Goal: Information Seeking & Learning: Learn about a topic

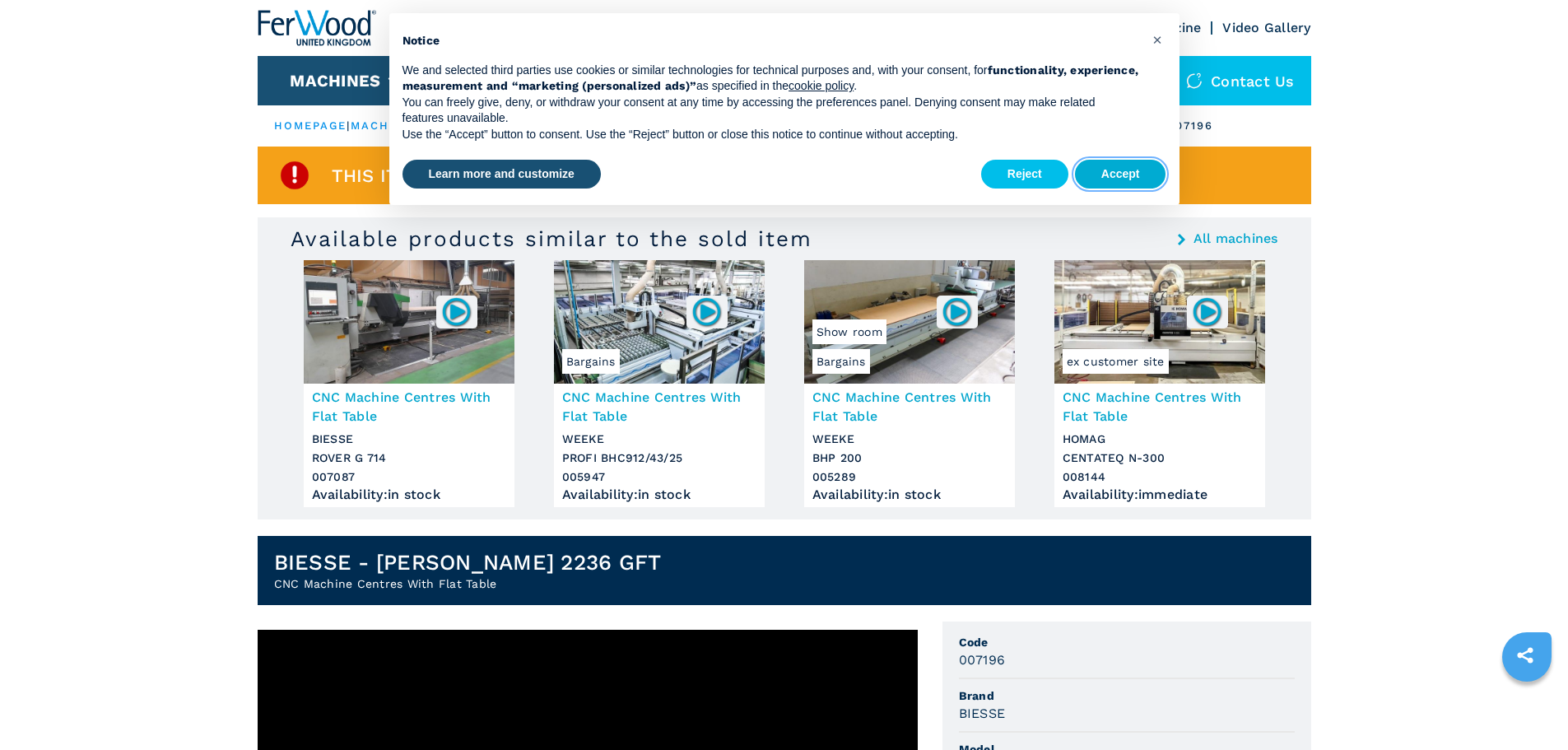
click at [1110, 179] on button "Accept" at bounding box center [1121, 175] width 91 height 30
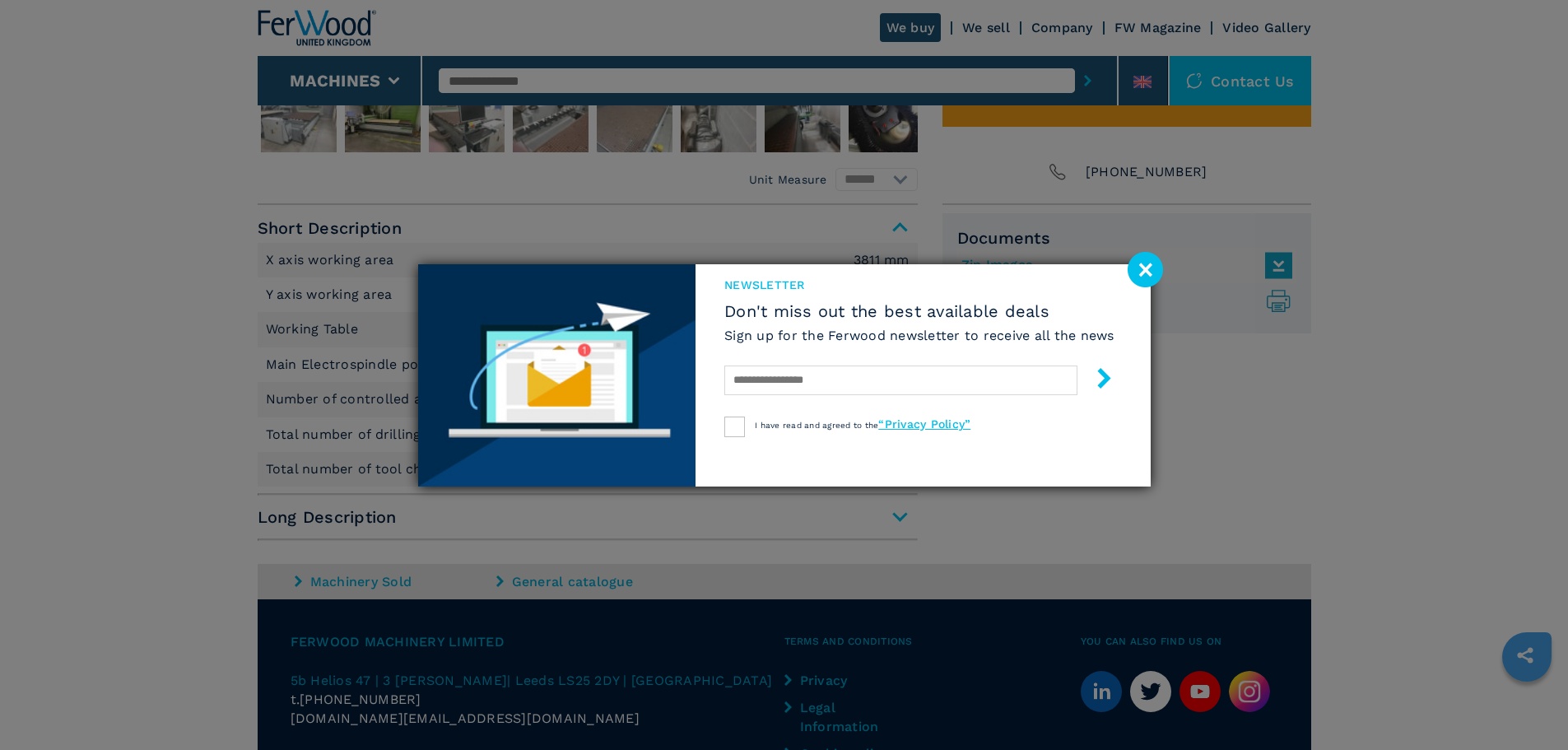
scroll to position [854, 0]
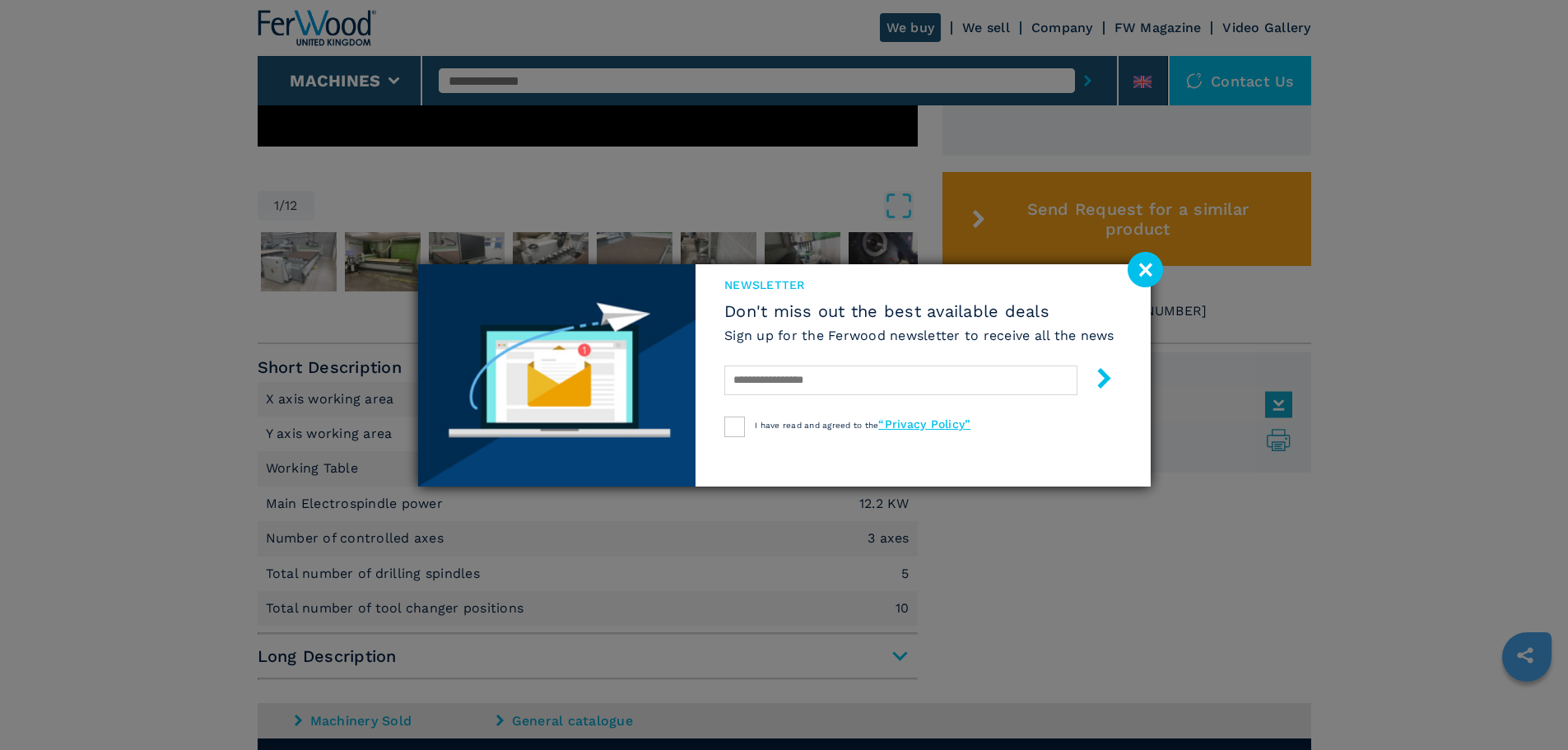
click at [1142, 269] on image at bounding box center [1145, 270] width 35 height 35
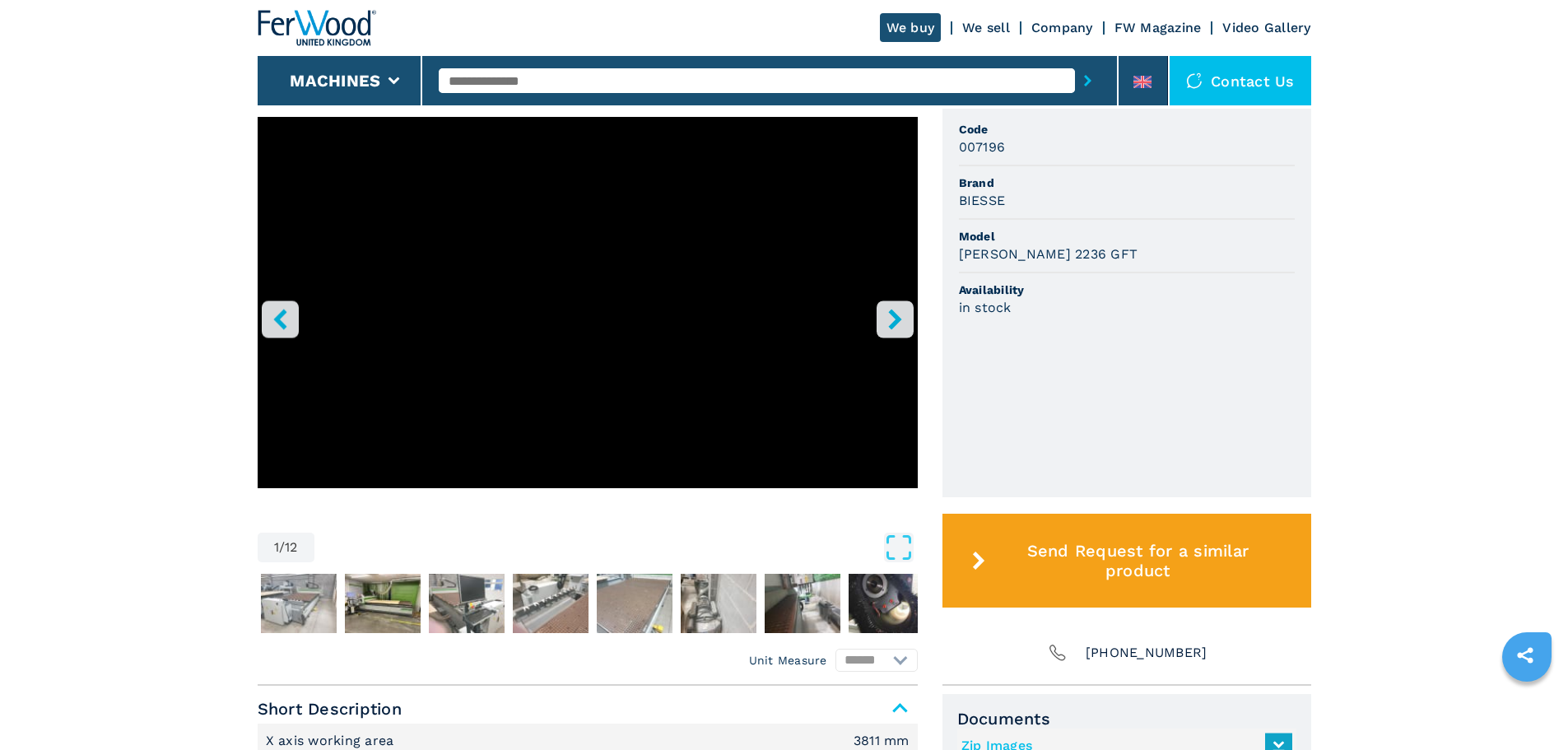
scroll to position [690, 0]
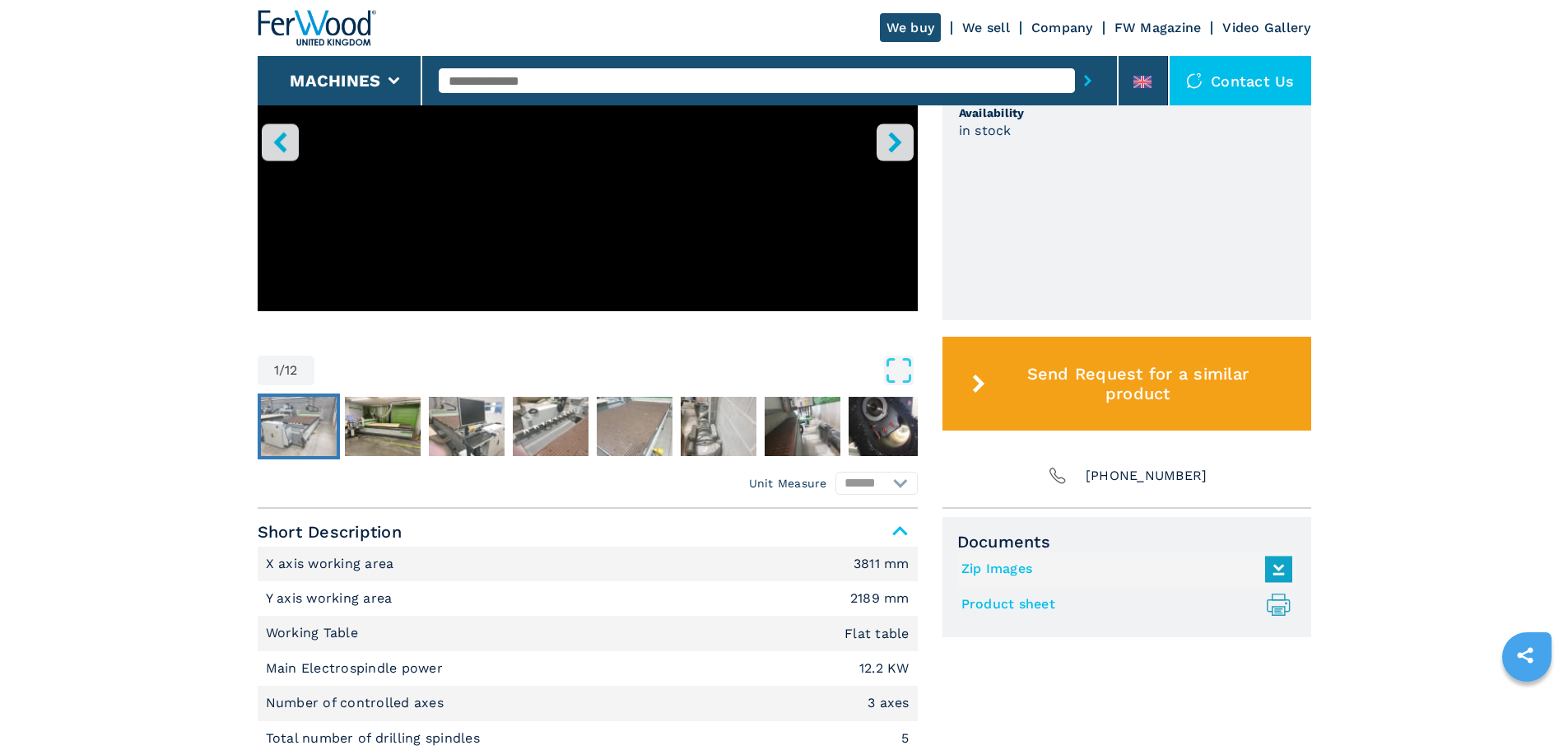
click at [298, 420] on img "Go to Slide 2" at bounding box center [299, 426] width 76 height 59
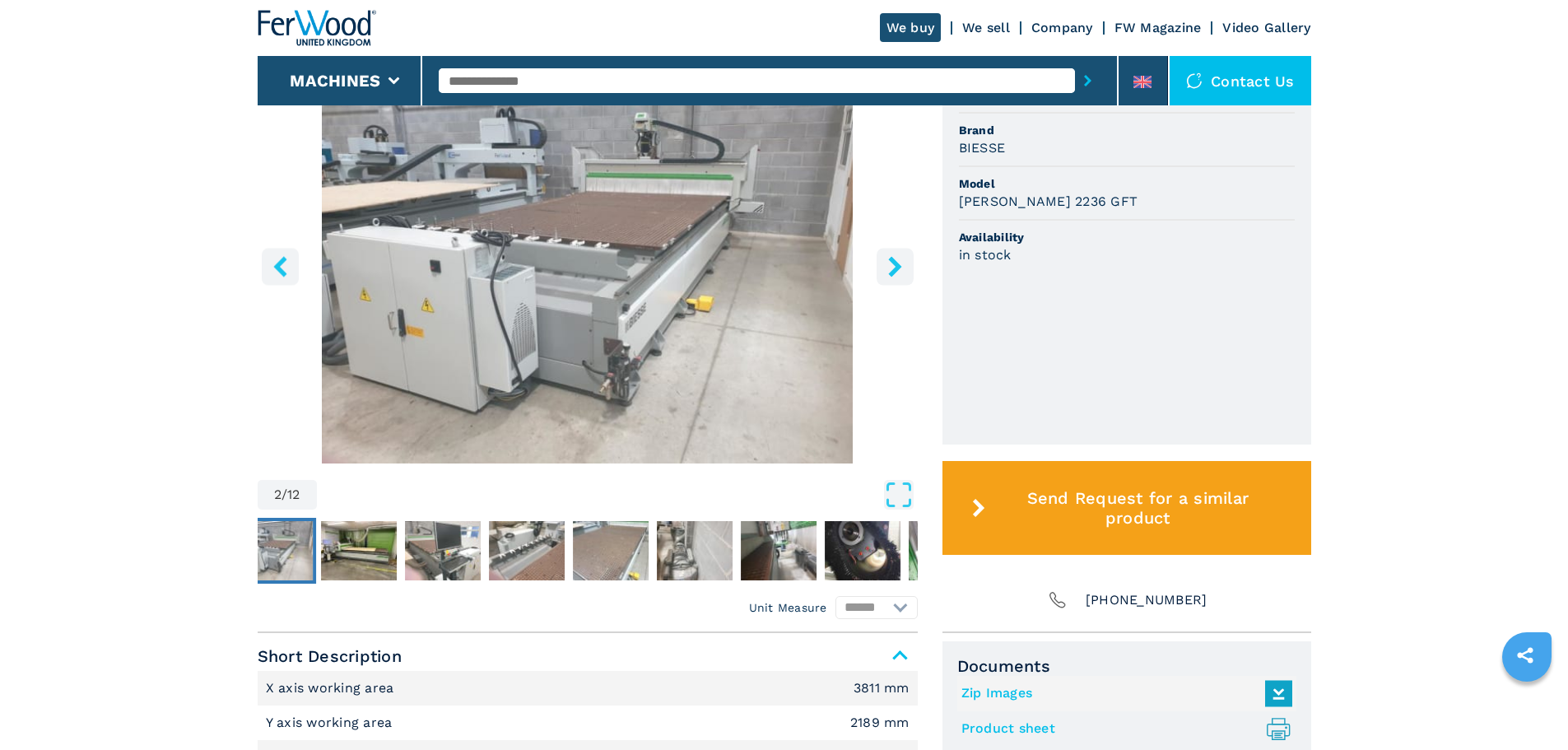
scroll to position [442, 0]
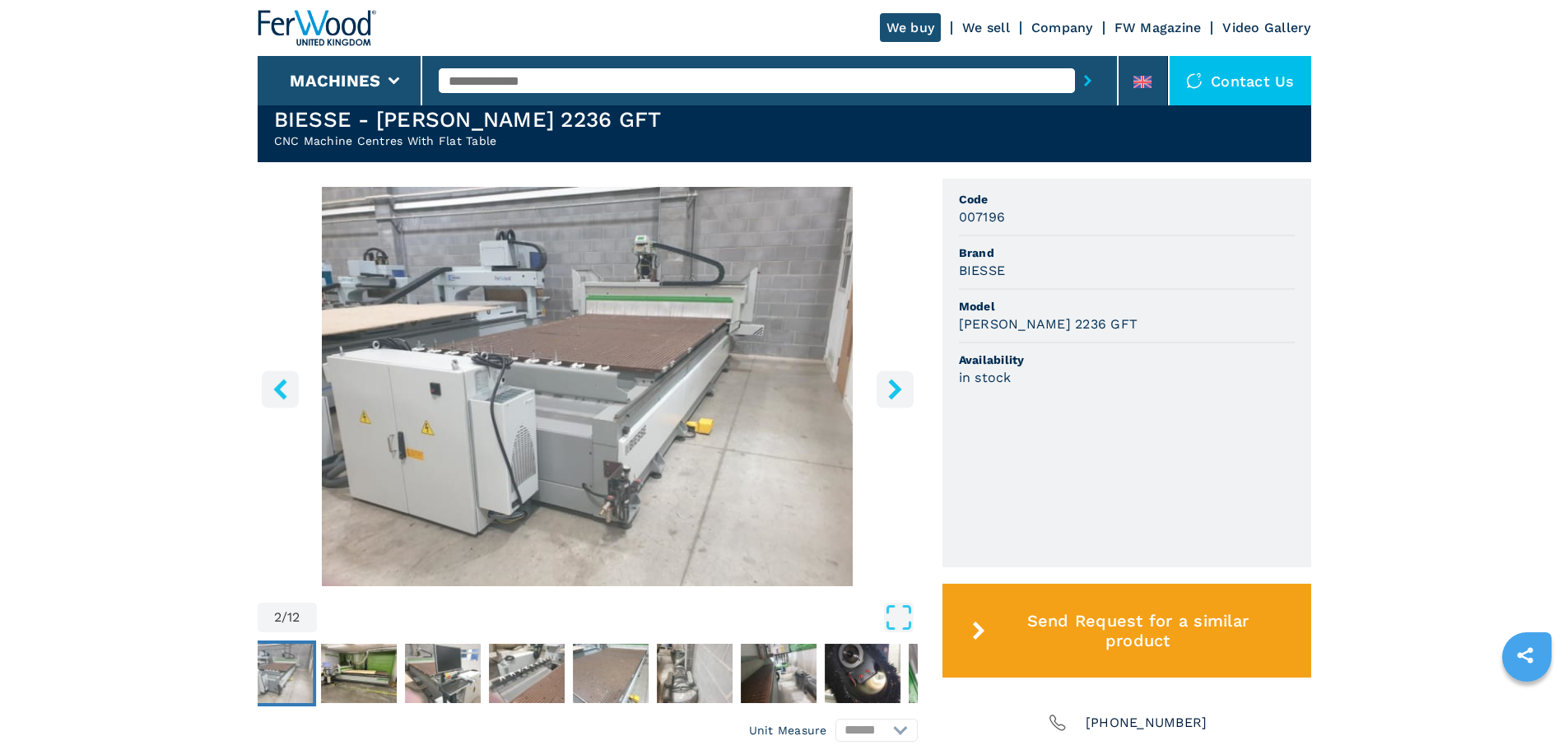
click at [899, 382] on icon "right-button" at bounding box center [895, 388] width 20 height 20
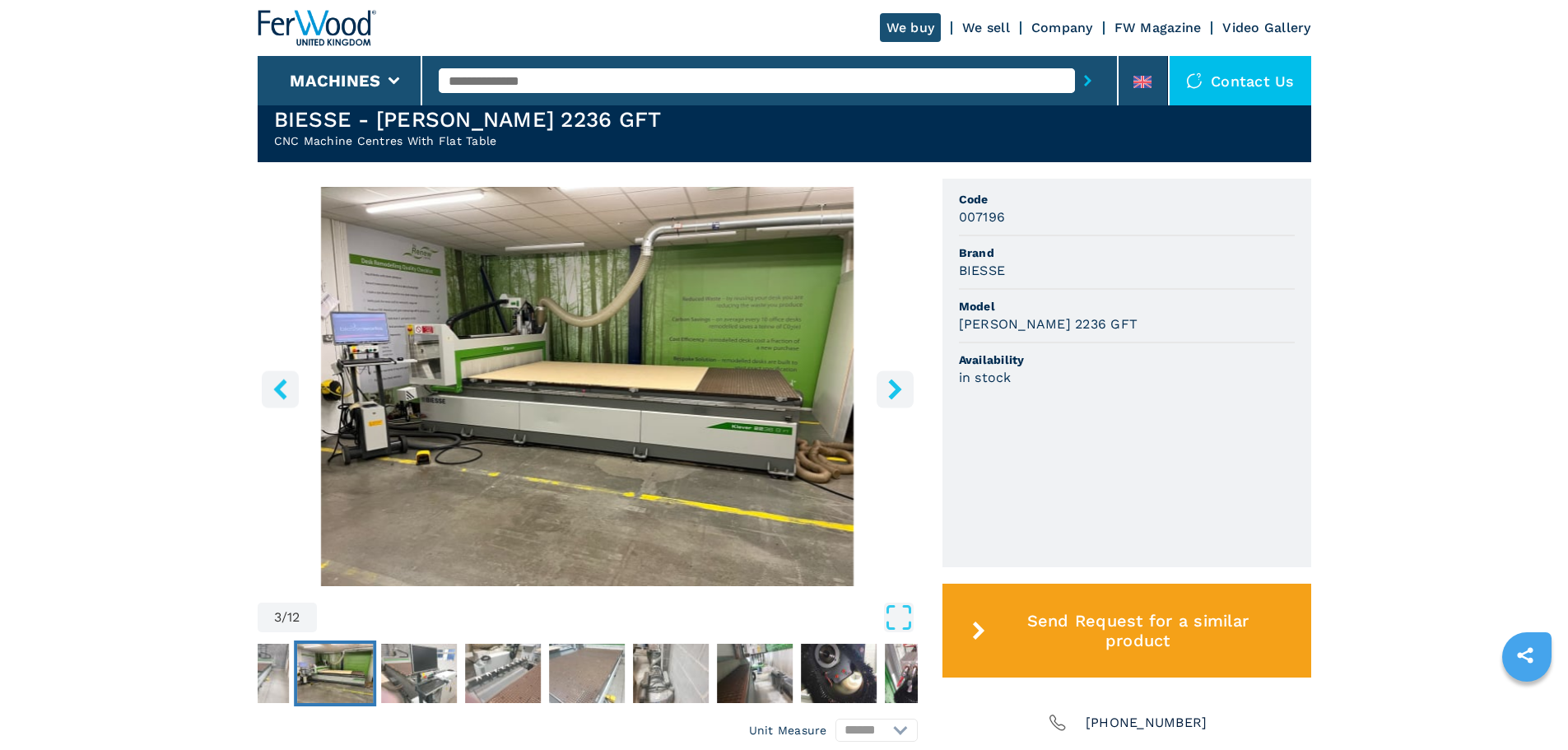
click at [899, 382] on icon "right-button" at bounding box center [895, 388] width 20 height 20
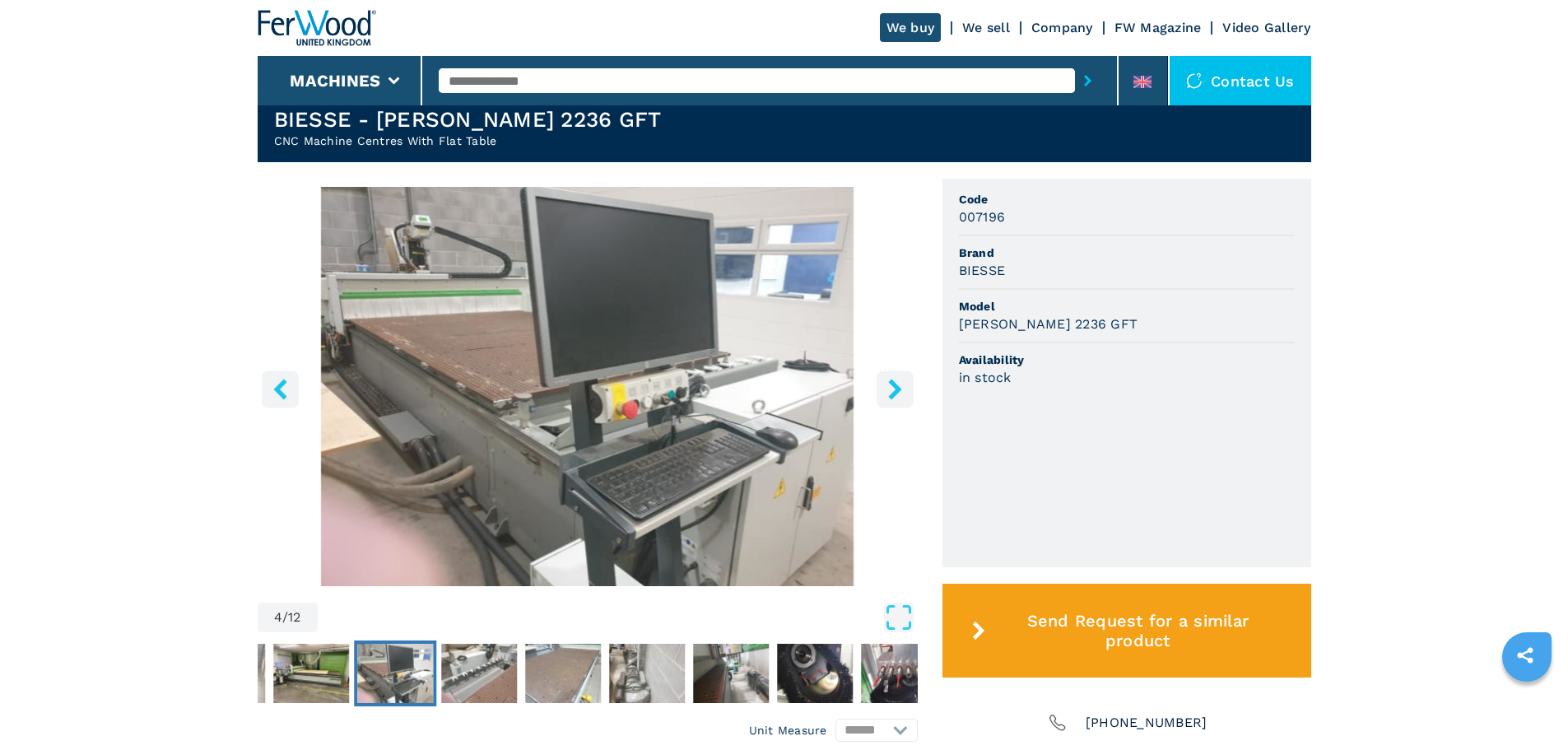
click at [899, 382] on icon "right-button" at bounding box center [895, 388] width 20 height 20
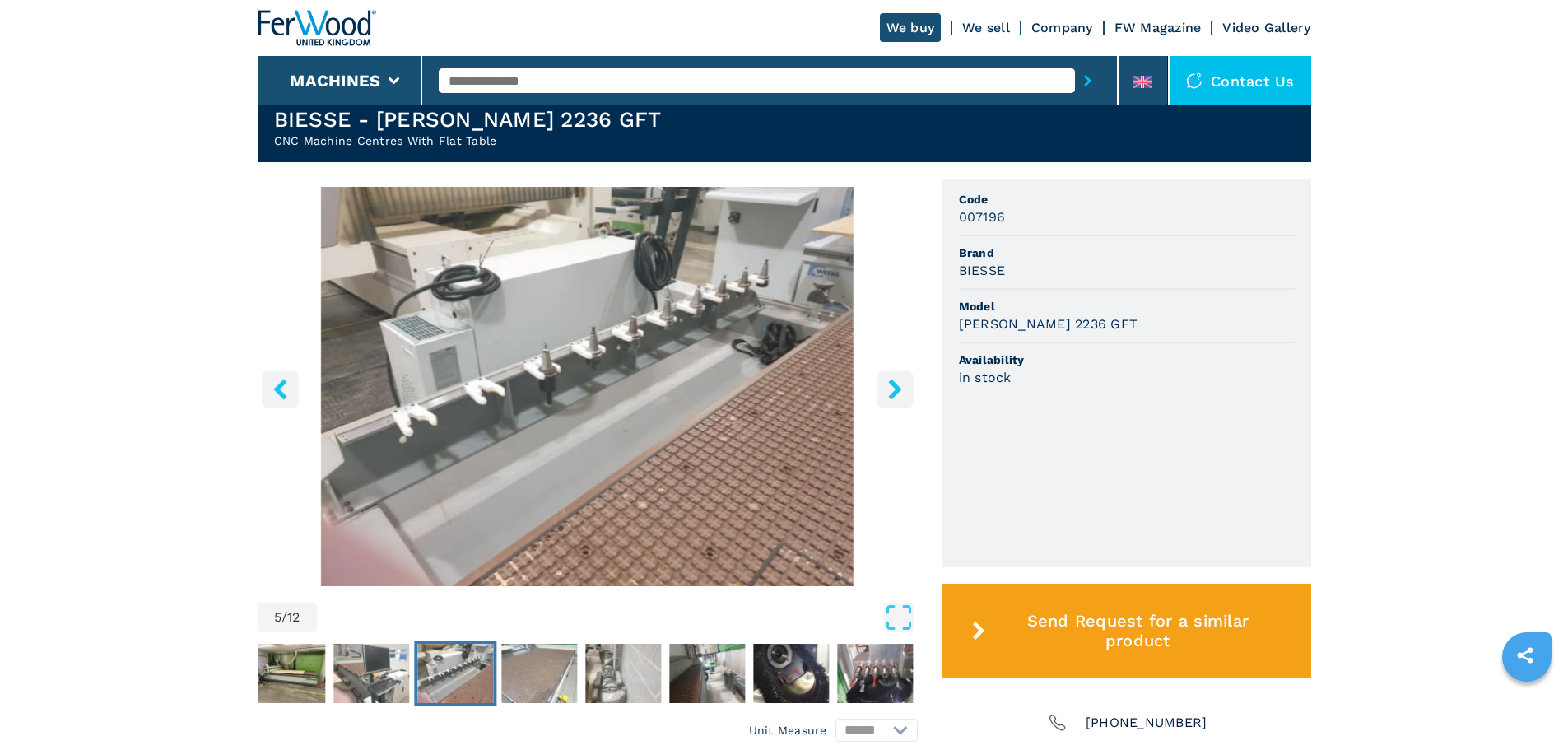
click at [899, 382] on icon "right-button" at bounding box center [895, 388] width 20 height 20
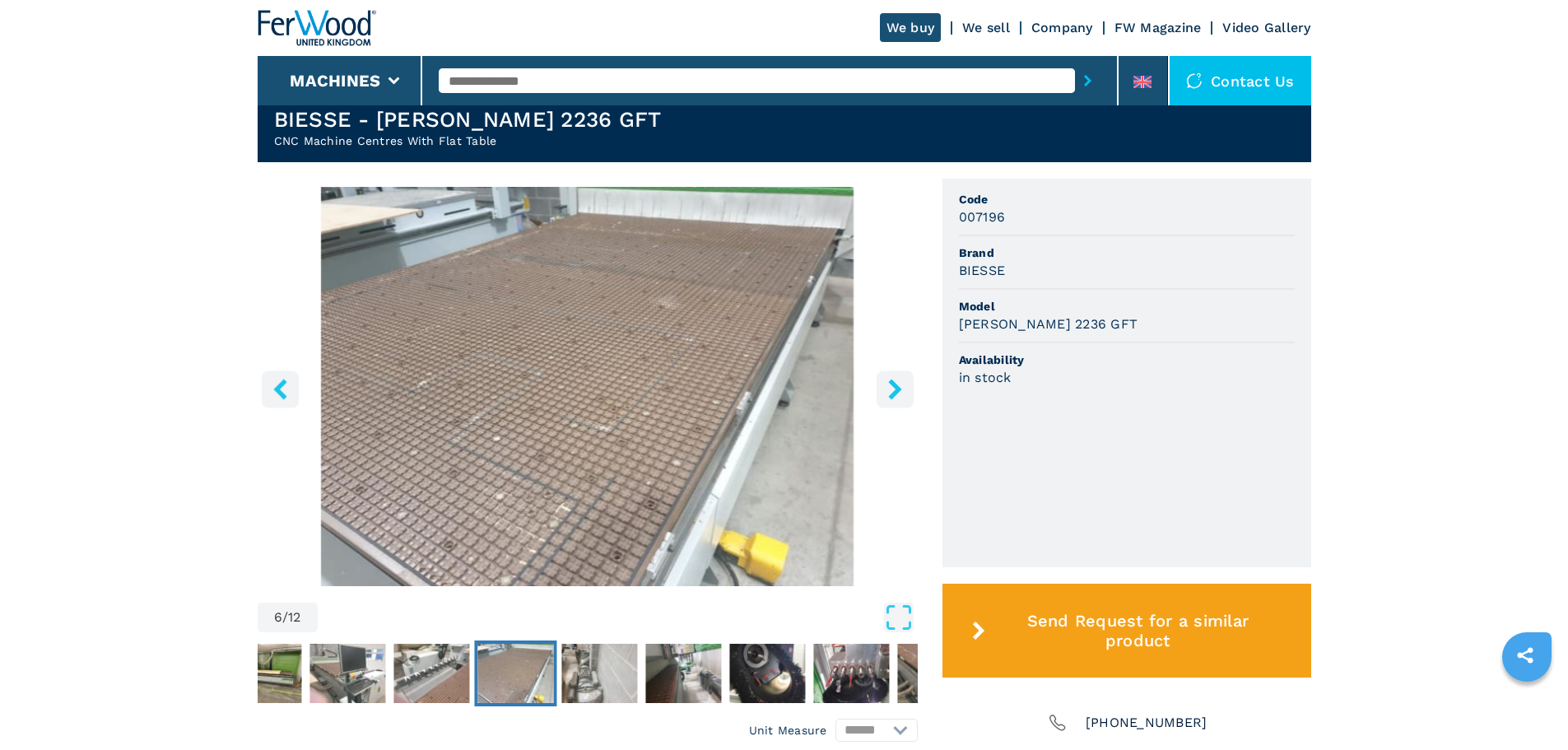
click at [899, 382] on icon "right-button" at bounding box center [895, 388] width 20 height 20
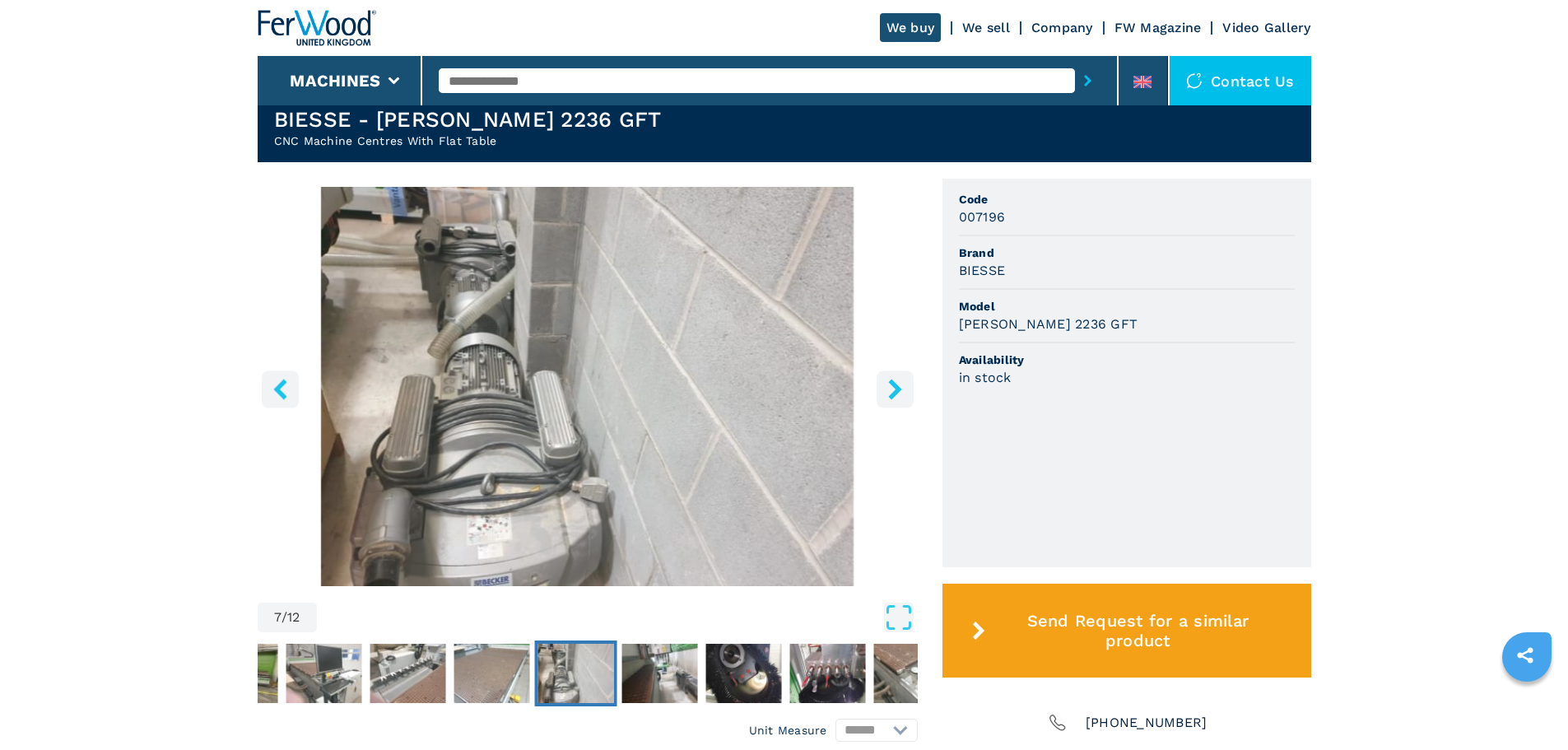
click at [899, 382] on icon "right-button" at bounding box center [895, 388] width 20 height 20
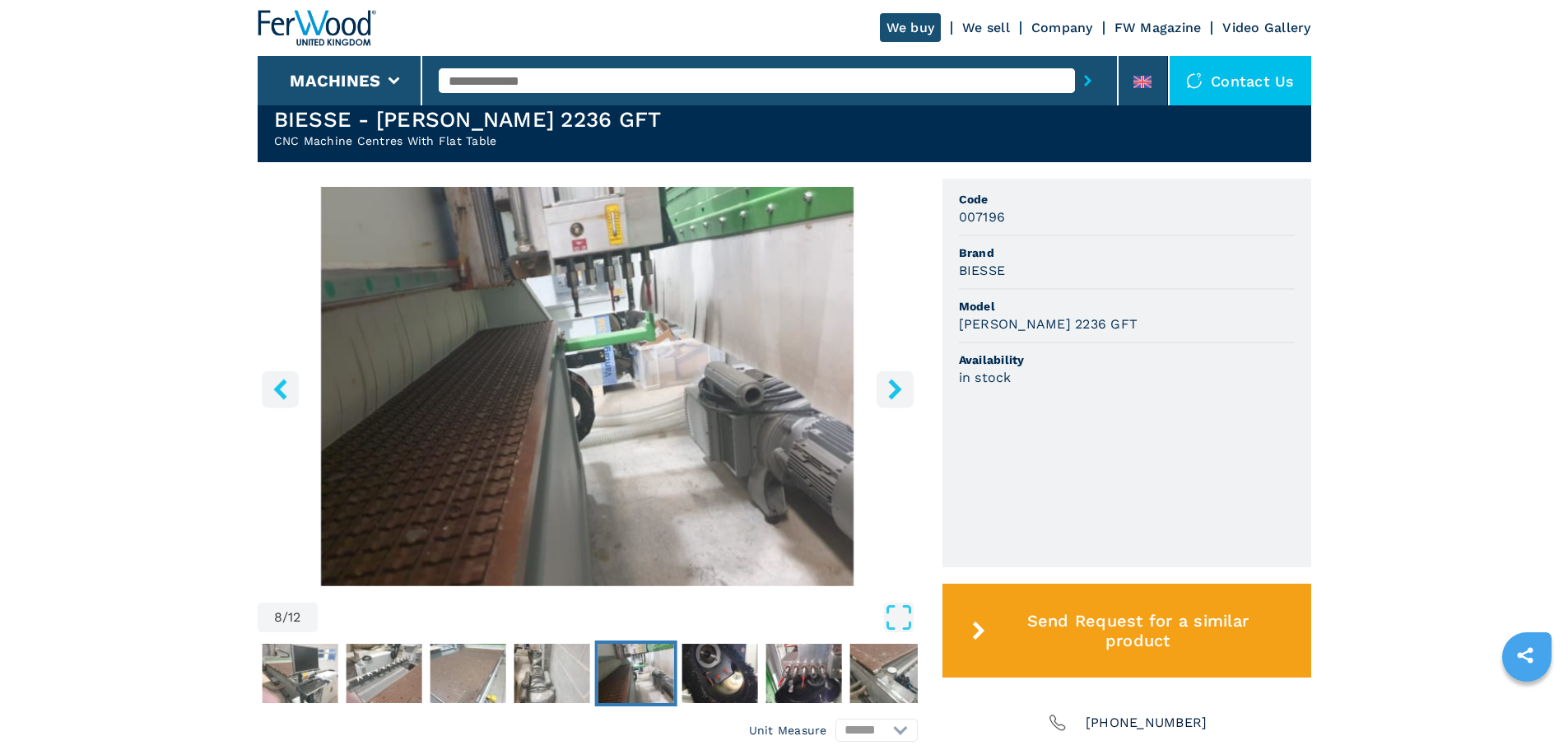
click at [279, 378] on icon "left-button" at bounding box center [279, 388] width 20 height 20
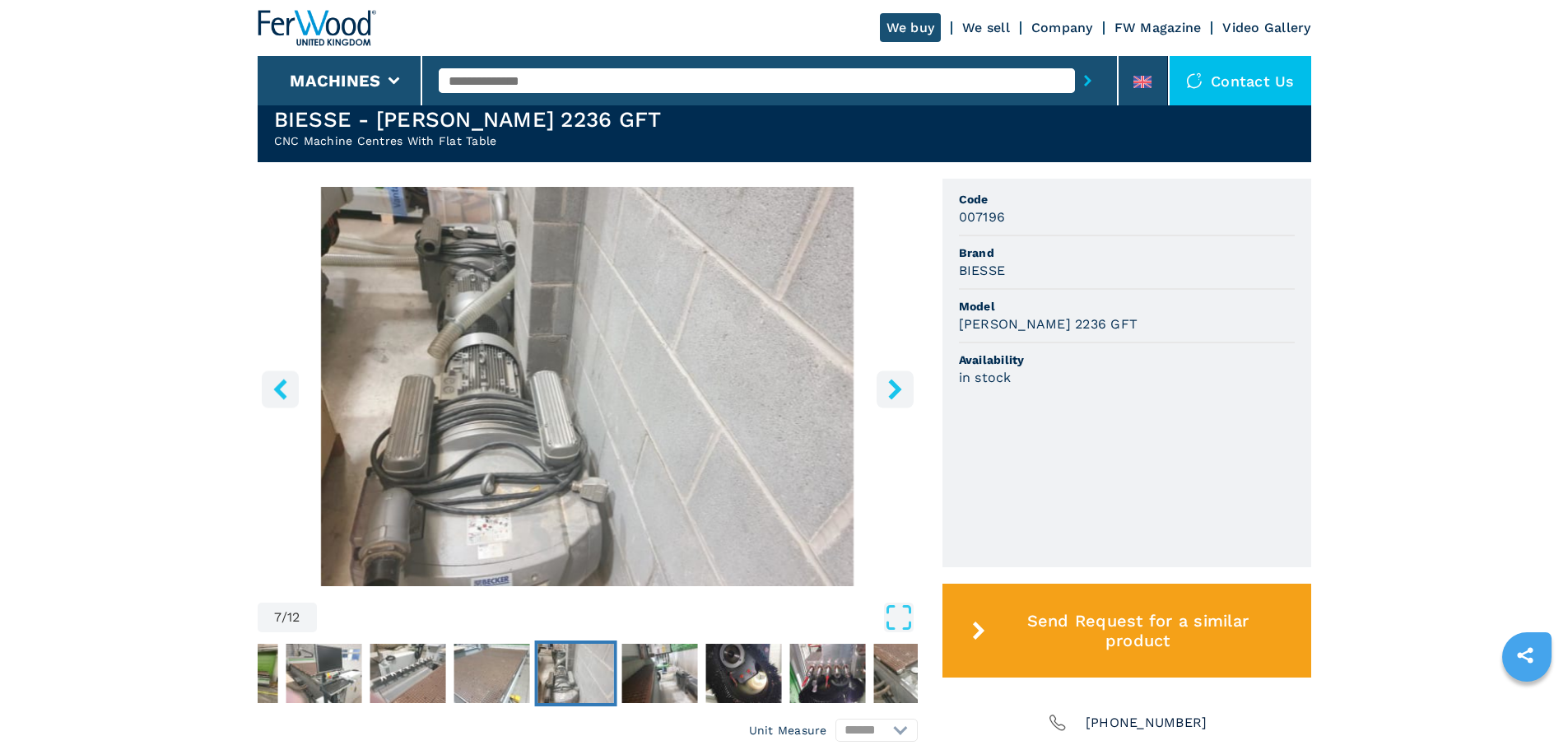
click at [902, 387] on icon "right-button" at bounding box center [895, 388] width 20 height 20
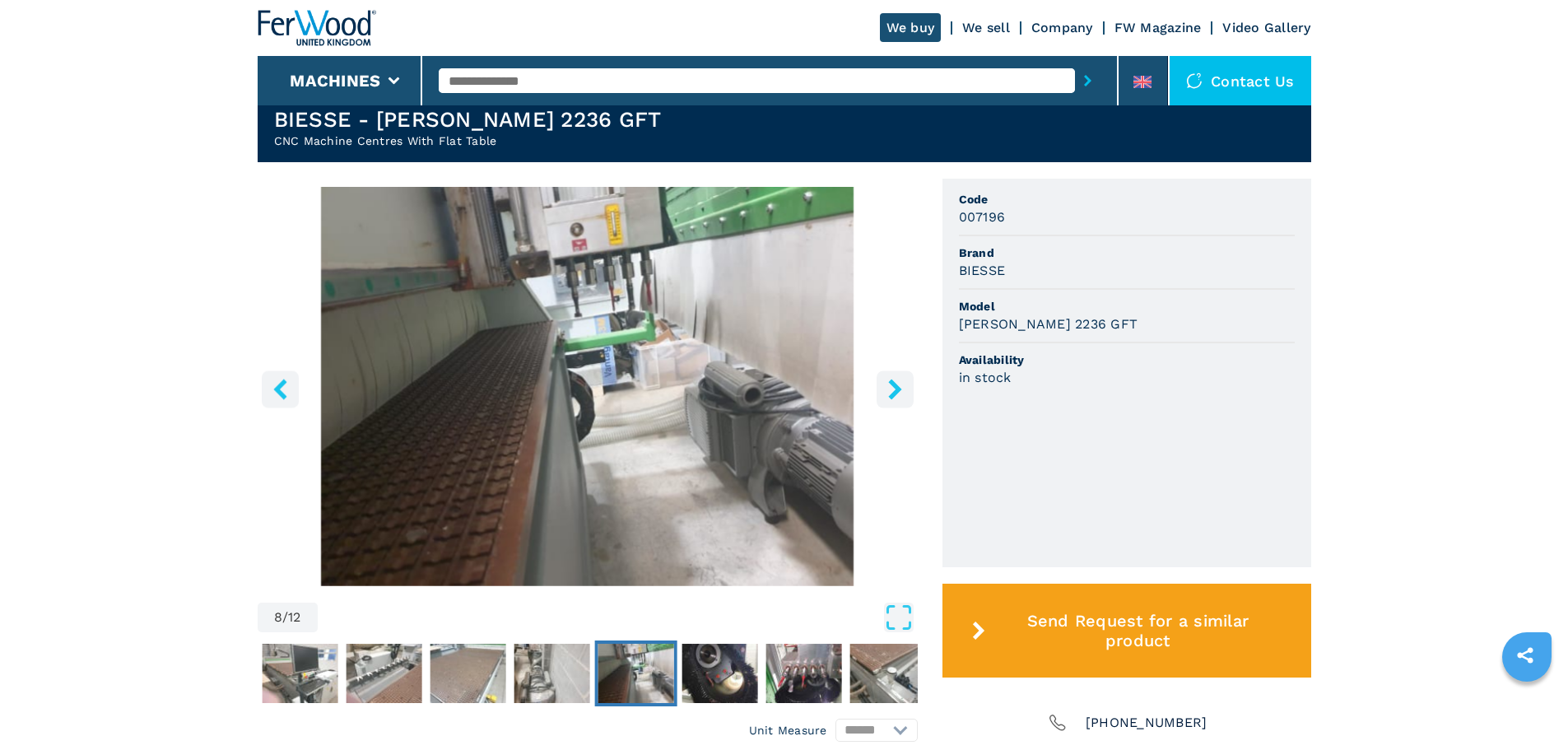
click at [902, 387] on icon "right-button" at bounding box center [895, 388] width 20 height 20
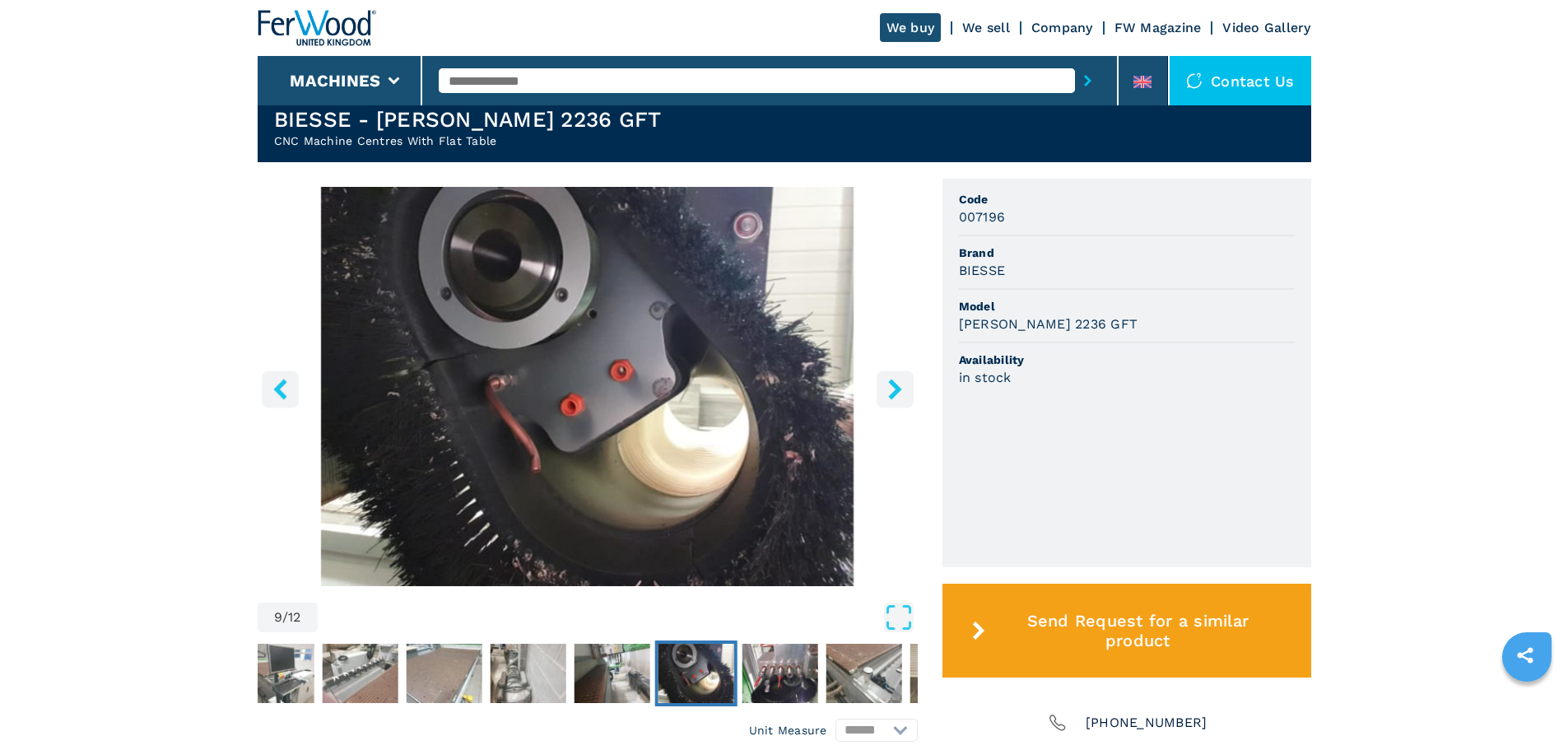
click at [902, 387] on icon "right-button" at bounding box center [895, 388] width 20 height 20
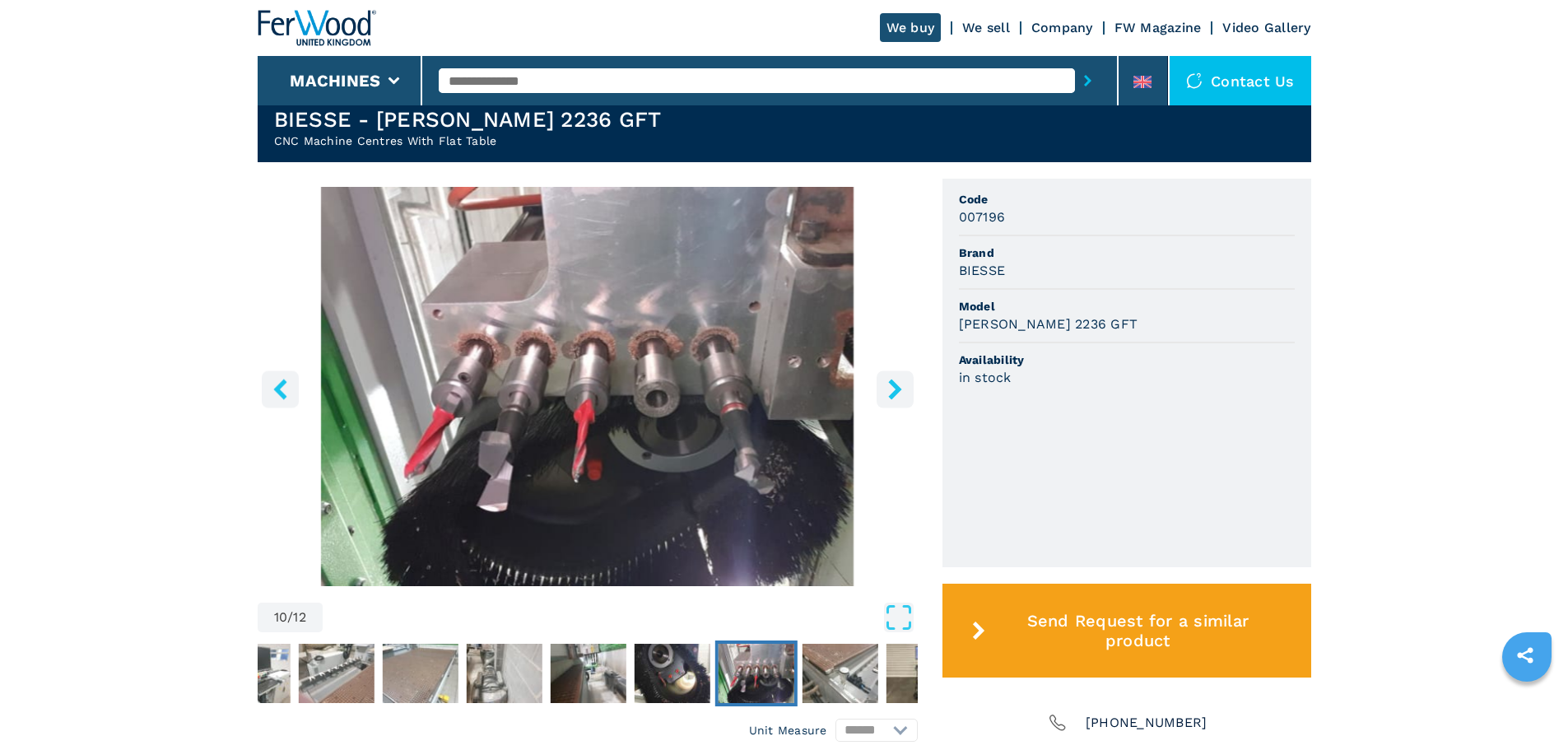
click at [902, 387] on icon "right-button" at bounding box center [895, 388] width 20 height 20
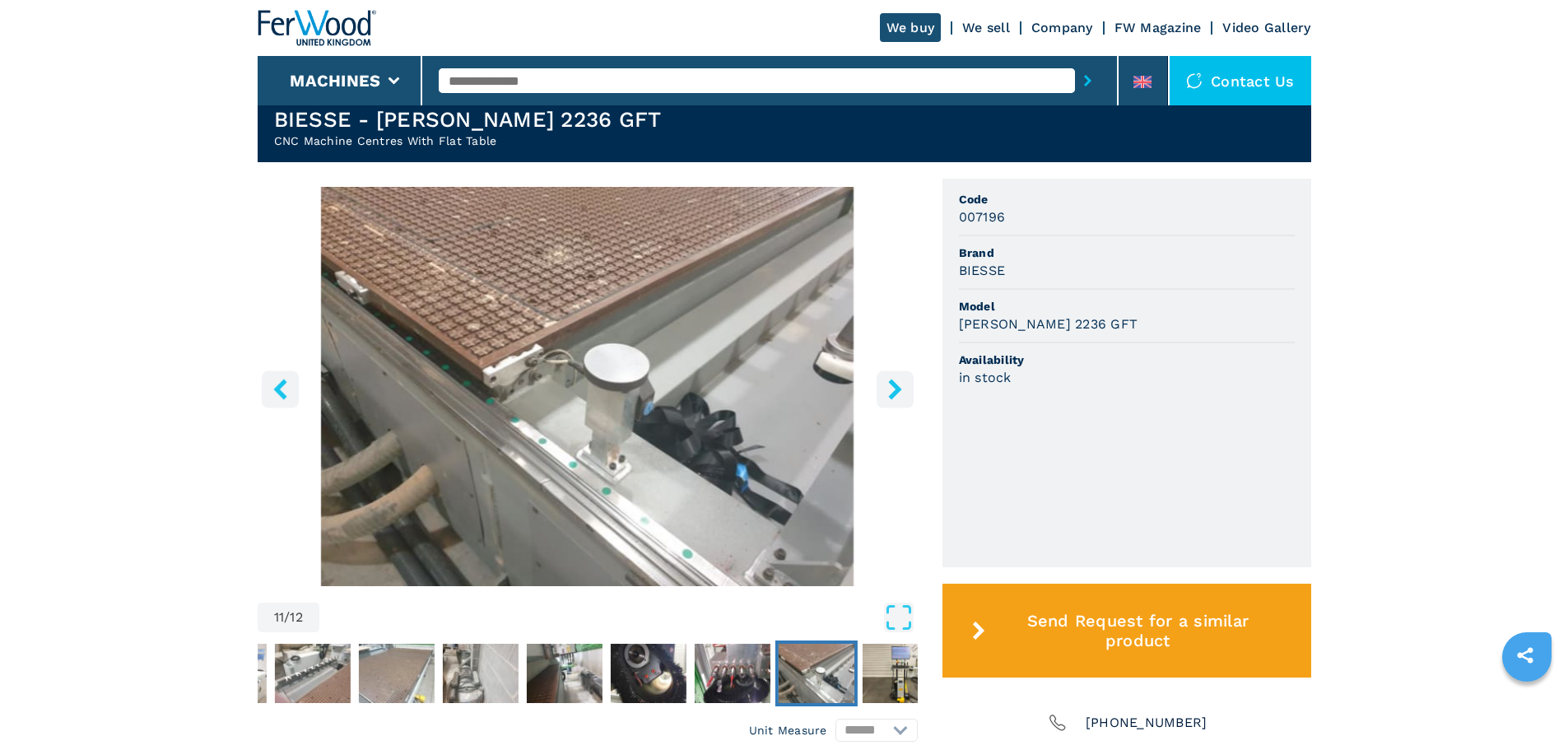
click at [902, 387] on icon "right-button" at bounding box center [895, 388] width 20 height 20
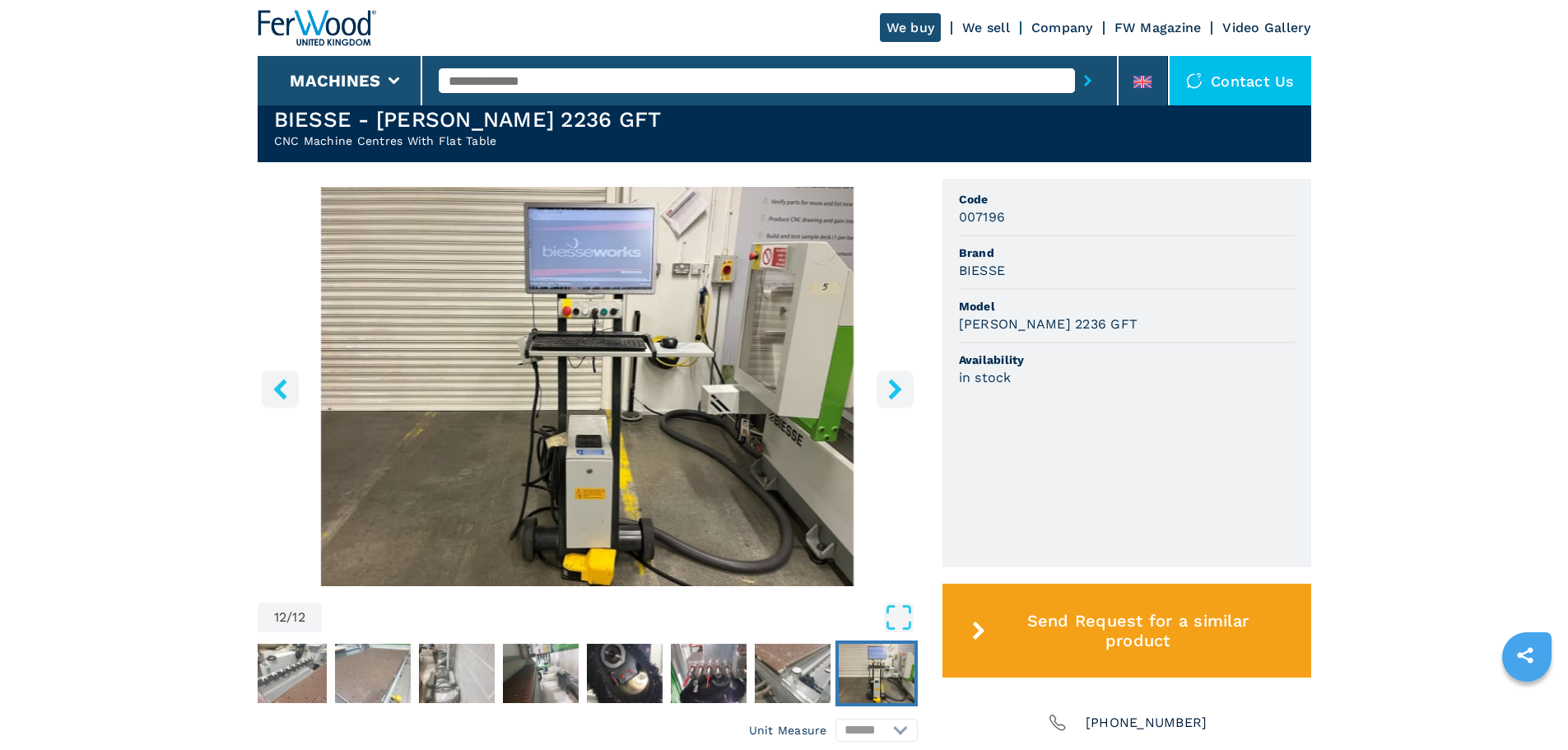
click at [902, 387] on icon "right-button" at bounding box center [895, 388] width 20 height 20
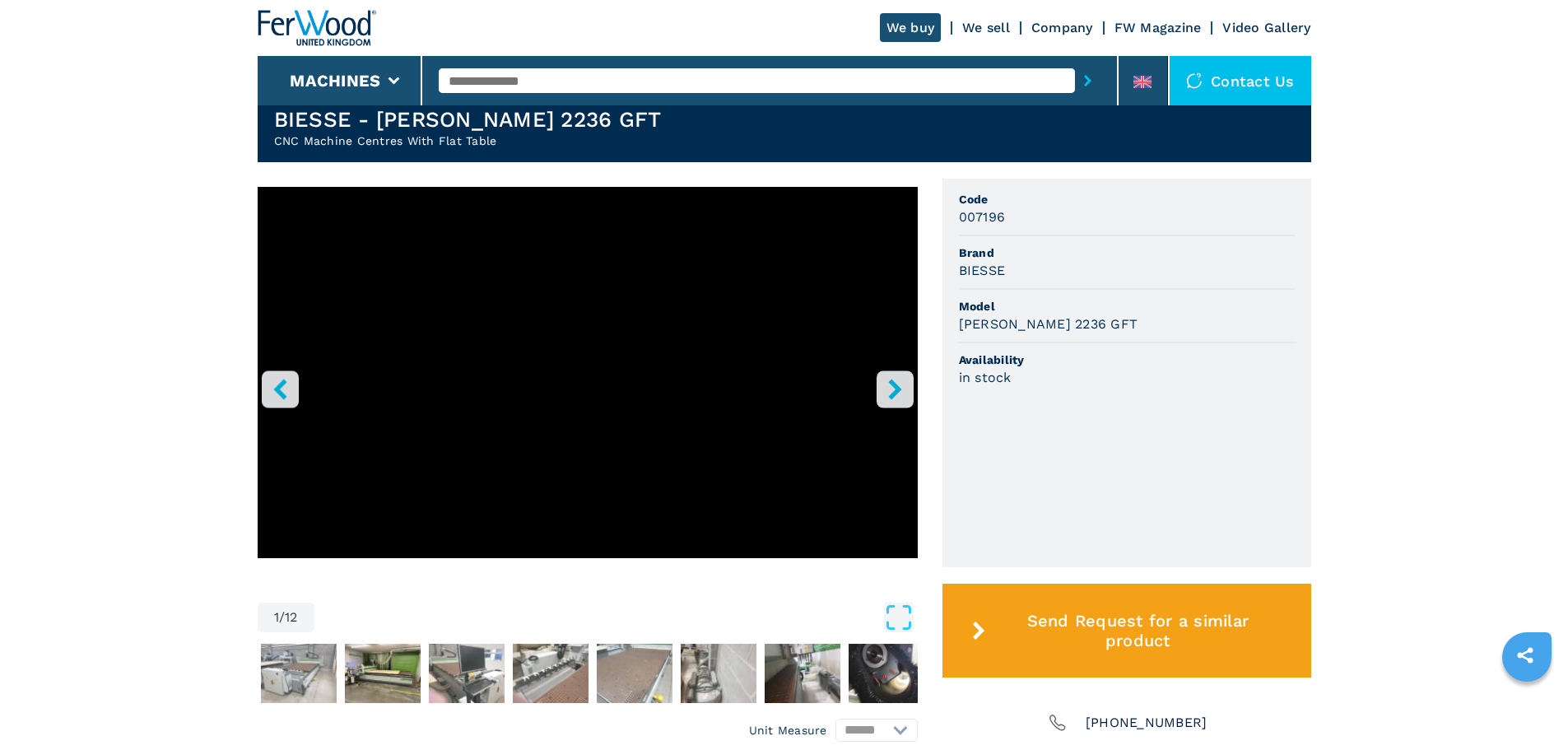
click at [902, 387] on icon "right-button" at bounding box center [895, 388] width 20 height 20
